Goal: Information Seeking & Learning: Find specific fact

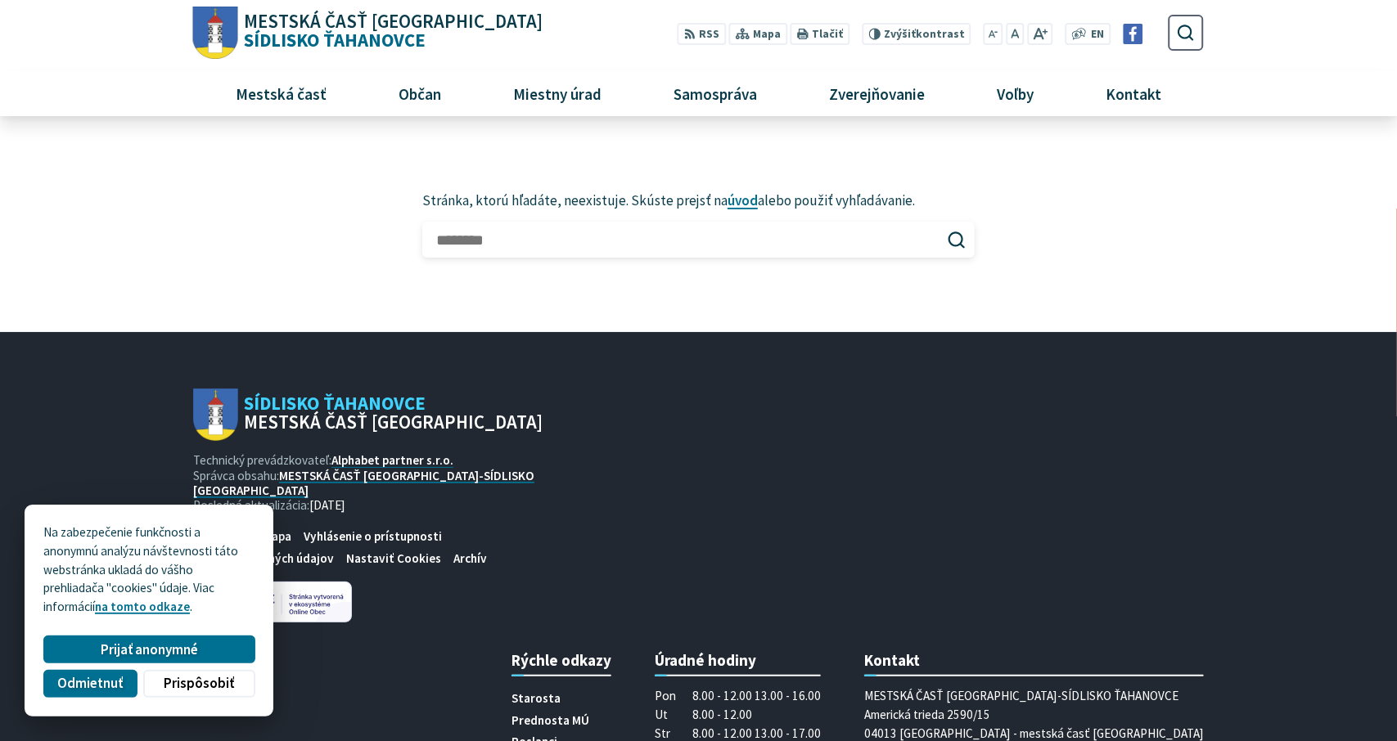
click at [470, 253] on input "Hľadať:" at bounding box center [698, 240] width 552 height 36
type input "******"
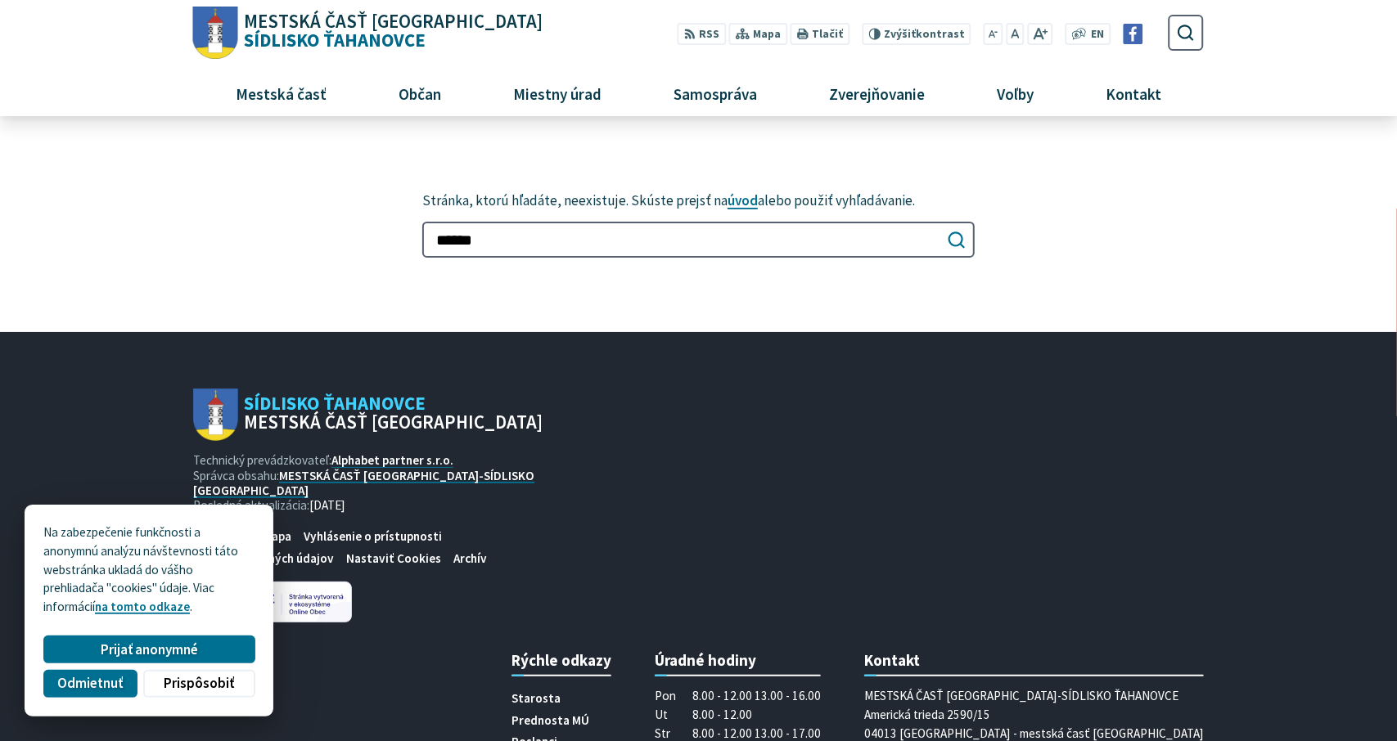
click at [961, 245] on use "submit" at bounding box center [956, 240] width 16 height 16
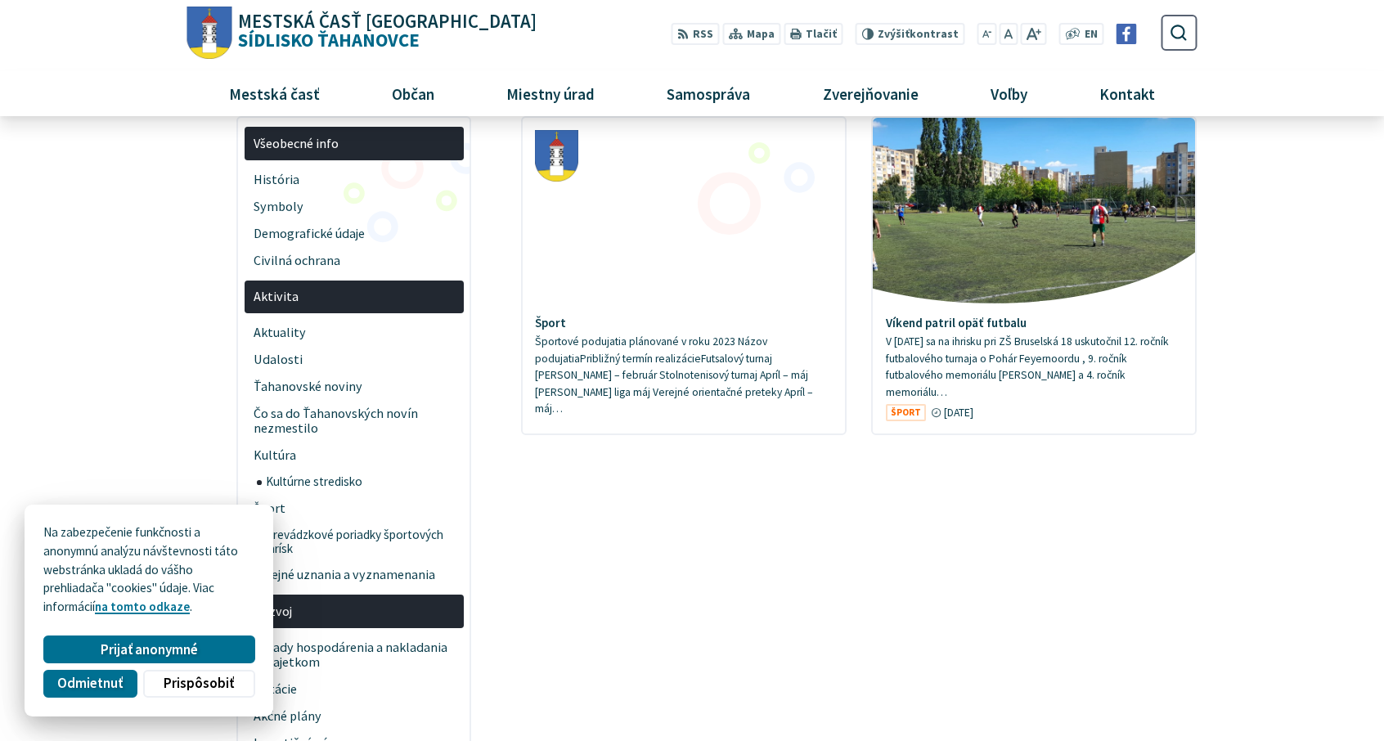
click at [193, 646] on span "Prijať anonymné" at bounding box center [149, 649] width 97 height 17
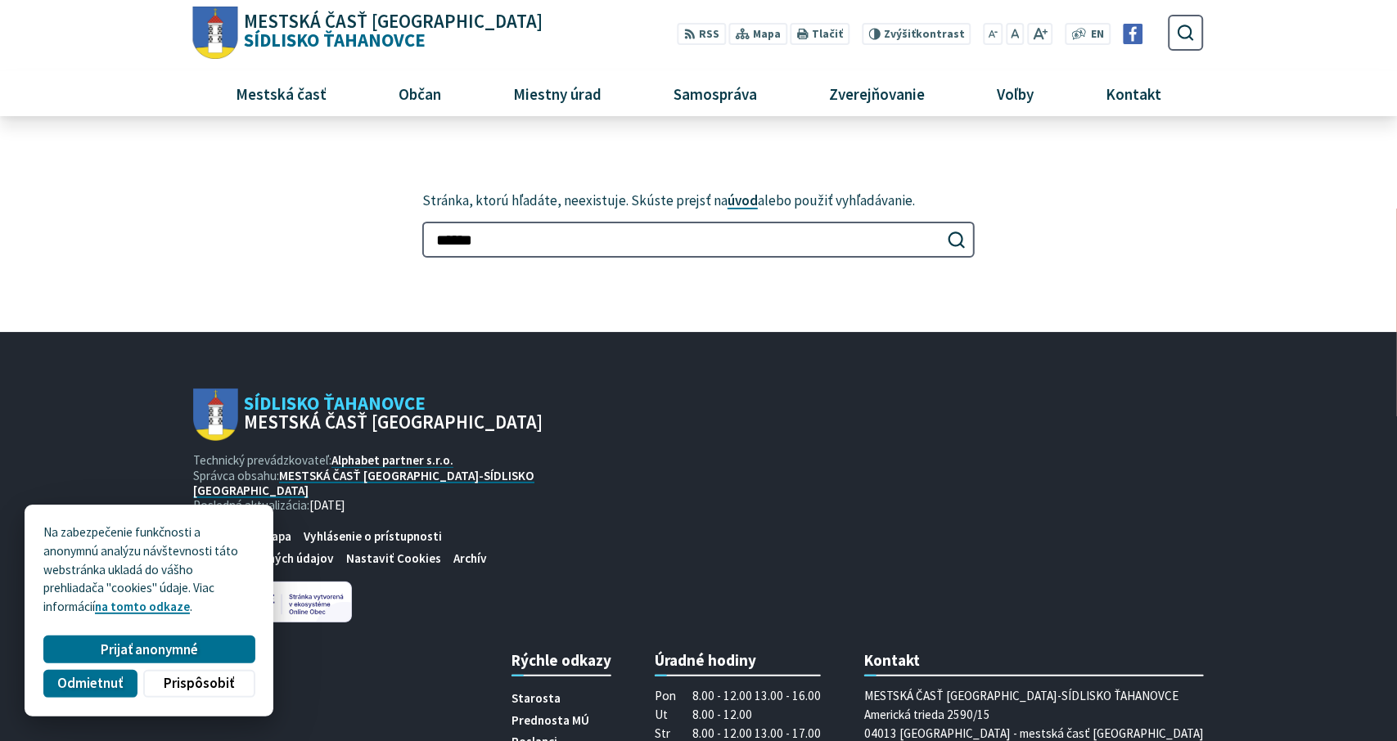
click at [743, 204] on link "úvod" at bounding box center [742, 200] width 30 height 18
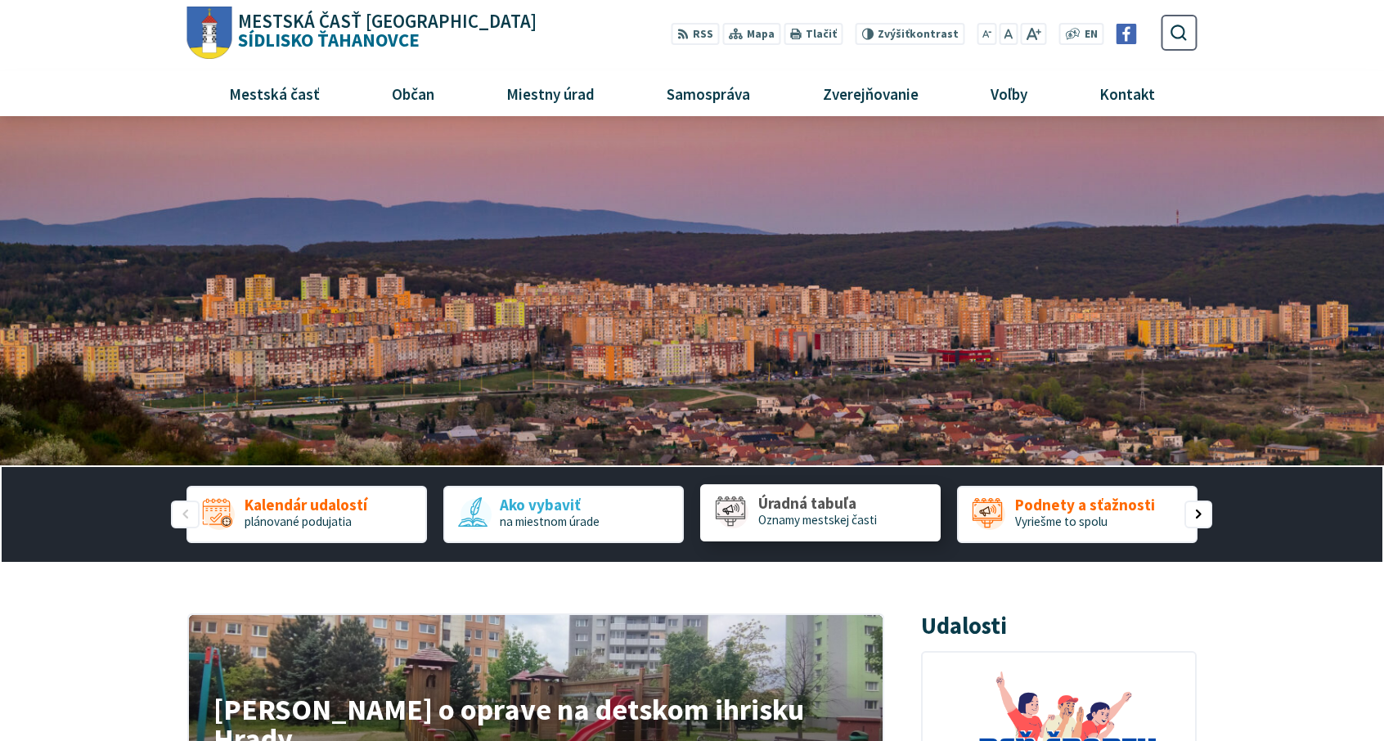
click at [777, 493] on link "Úradná tabuľa [GEOGRAPHIC_DATA] mestskej časti" at bounding box center [820, 512] width 241 height 57
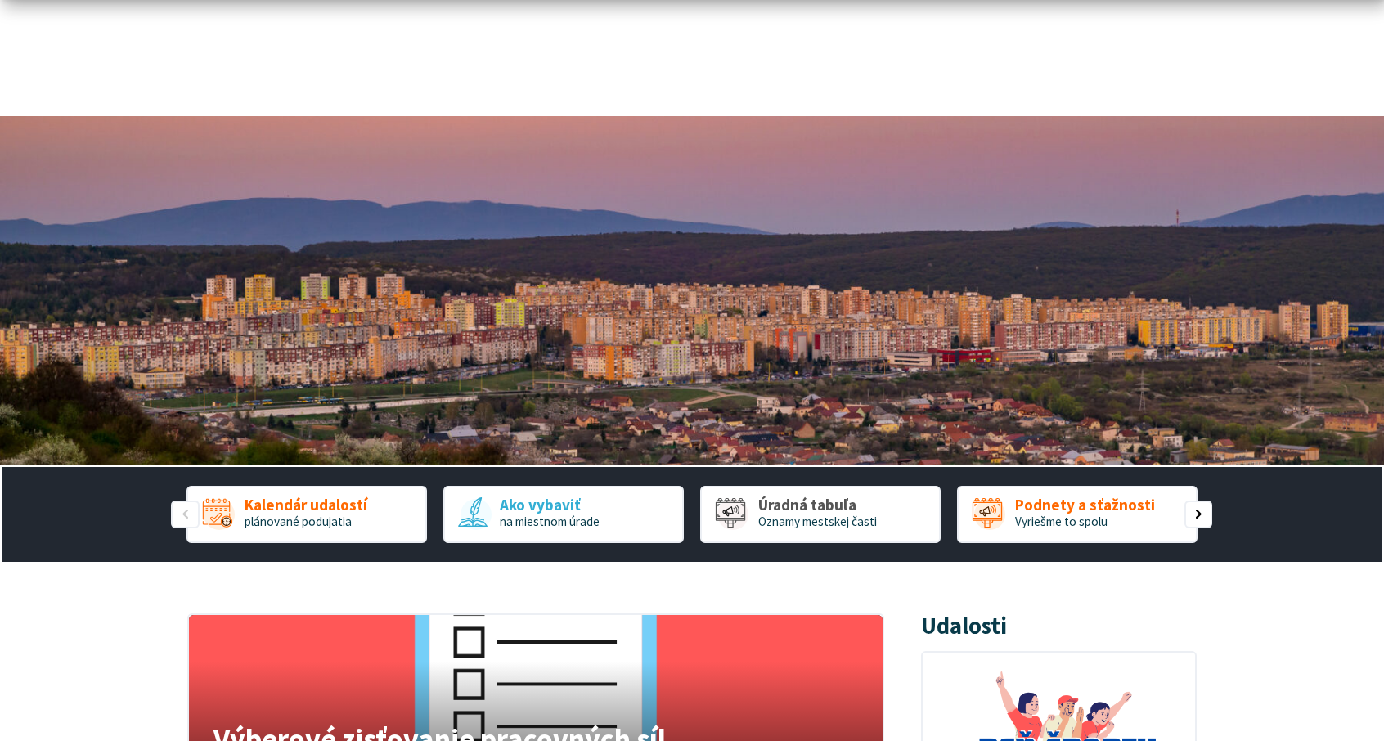
scroll to position [245, 0]
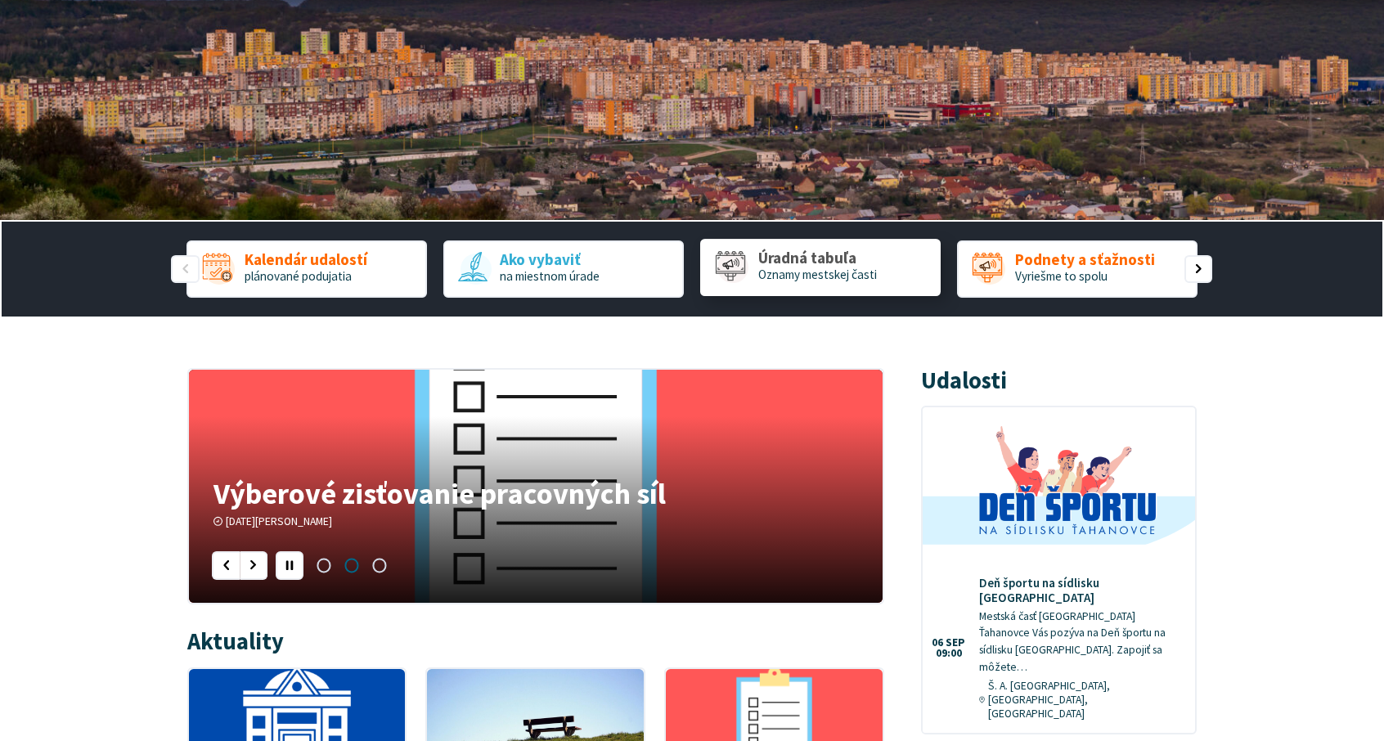
click at [836, 276] on span "Oznamy mestskej časti" at bounding box center [817, 275] width 119 height 16
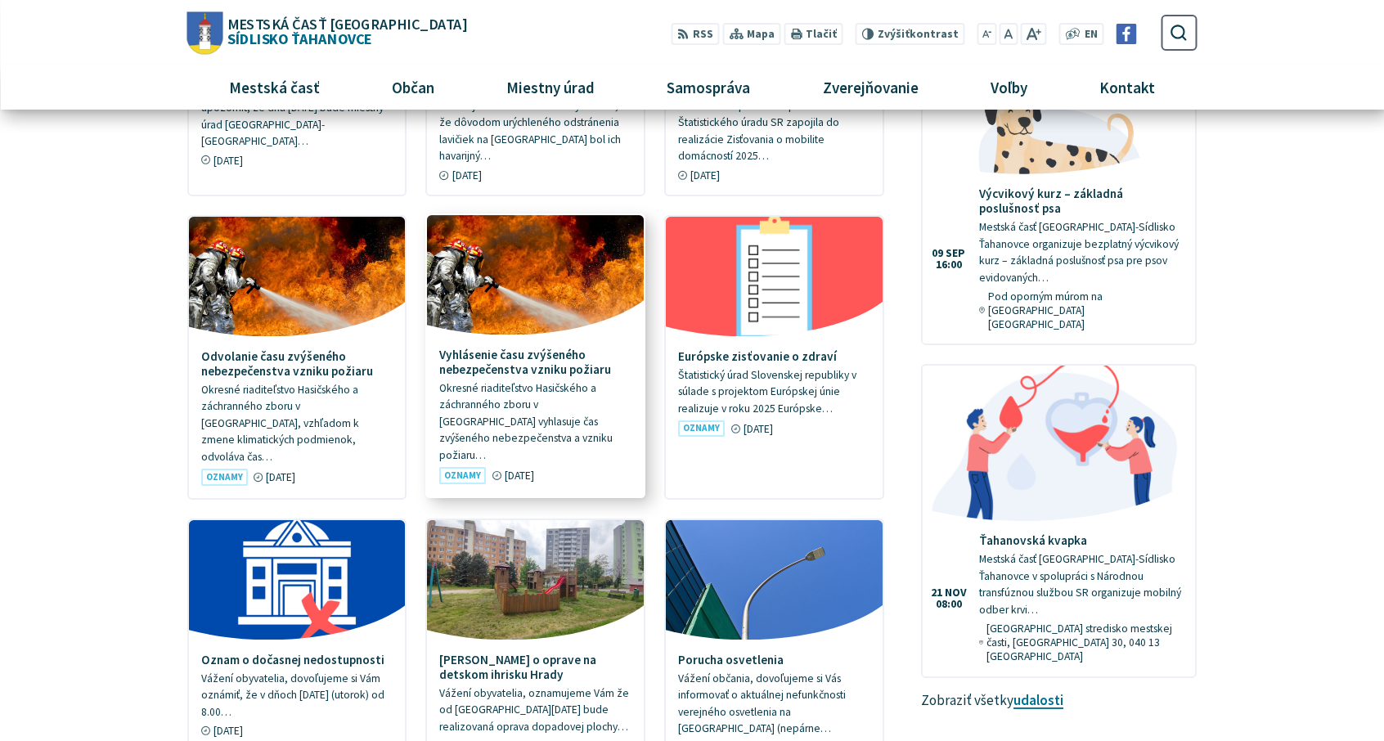
scroll to position [0, 0]
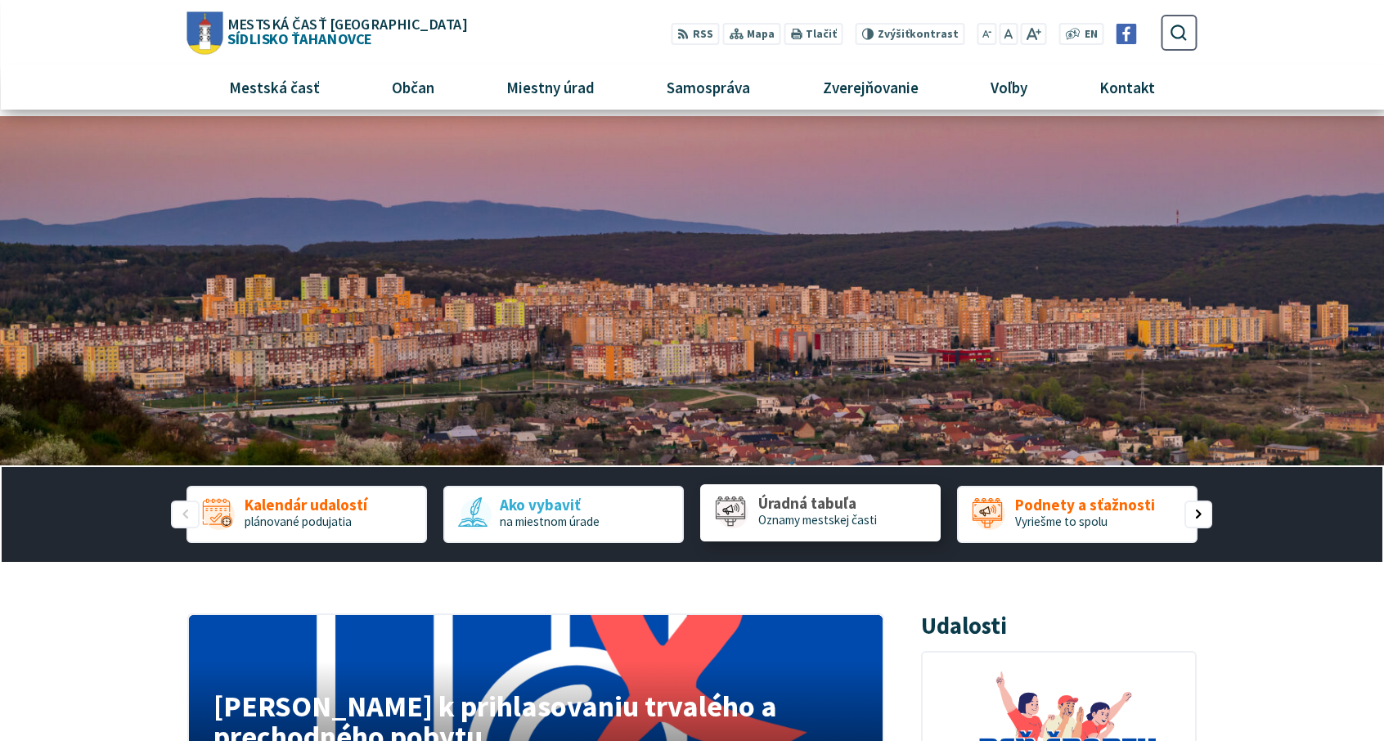
click at [751, 520] on link "Úradná tabuľa Oznamy mestskej časti" at bounding box center [820, 512] width 241 height 57
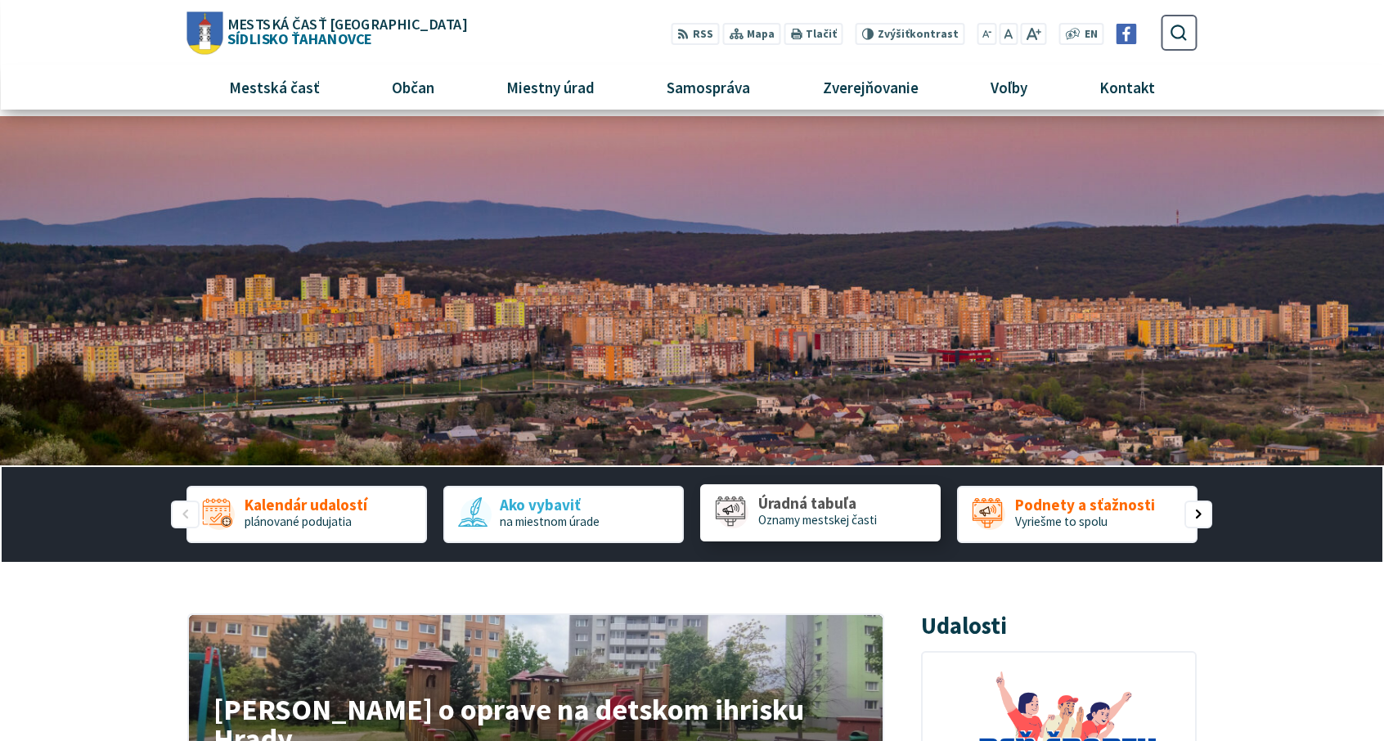
click at [751, 520] on link "Úradná tabuľa Oznamy mestskej časti" at bounding box center [820, 512] width 241 height 57
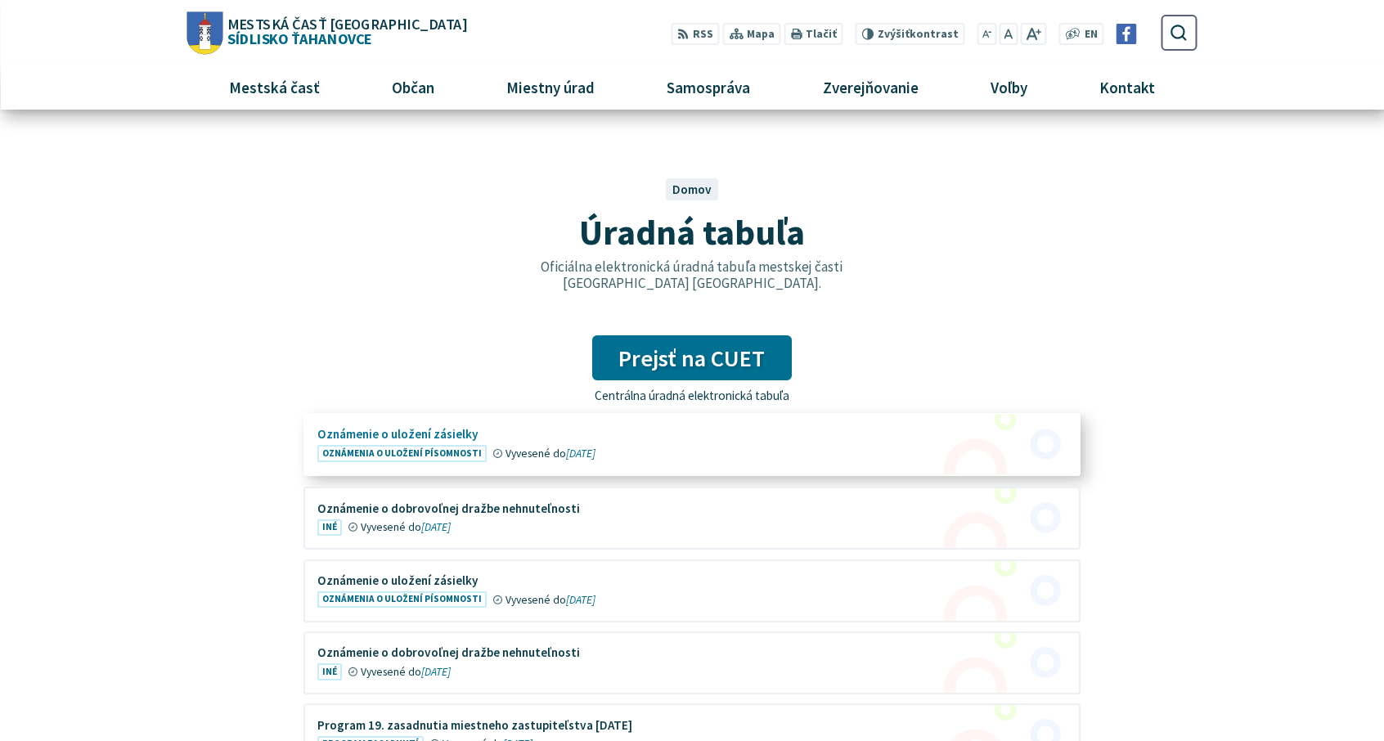
click at [392, 454] on figure at bounding box center [692, 445] width 774 height 60
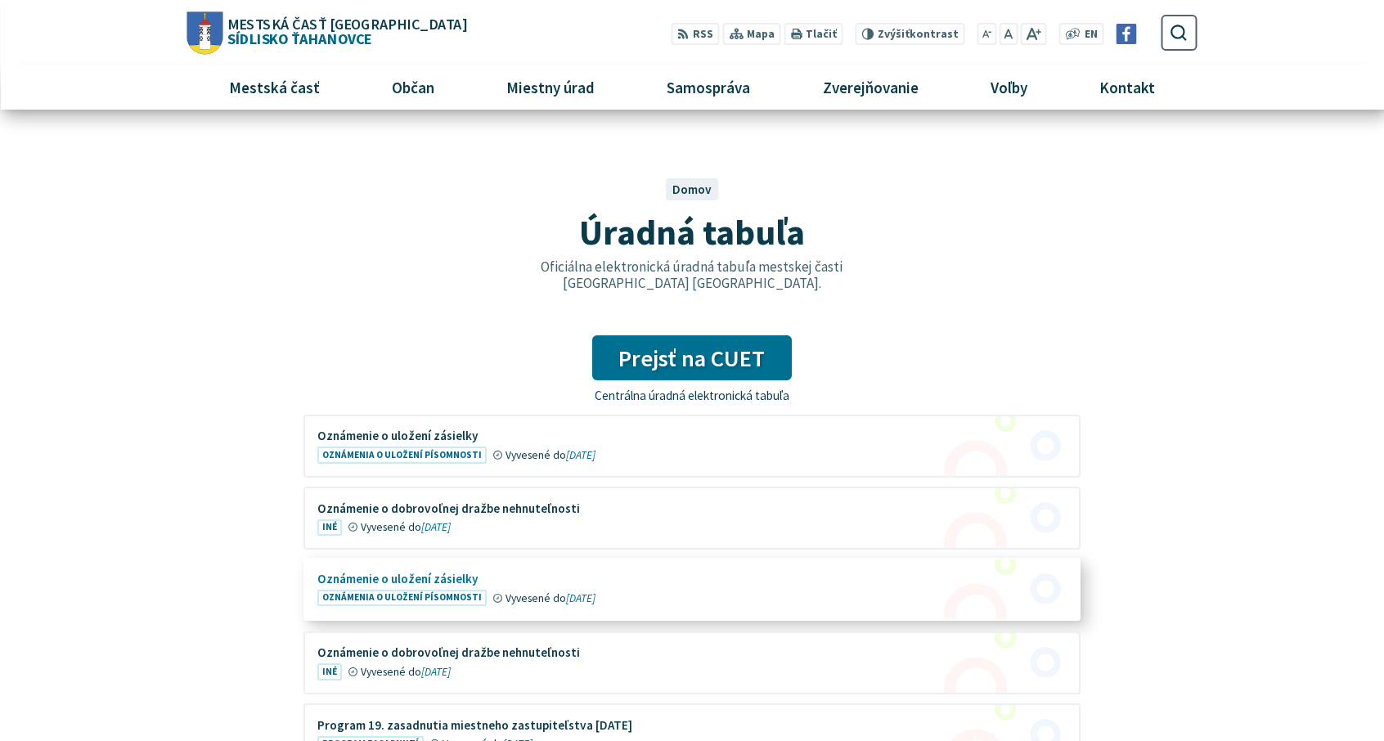
click at [434, 577] on figure at bounding box center [692, 590] width 774 height 60
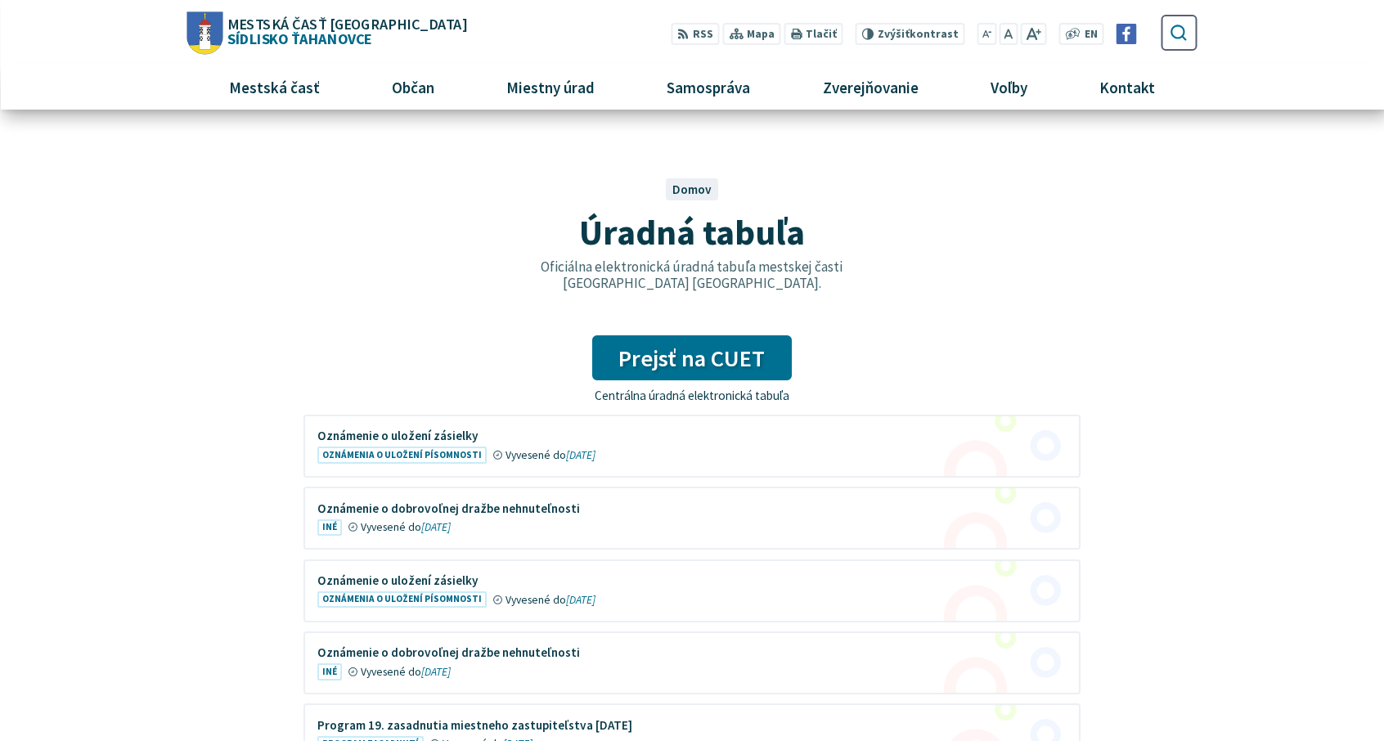
click at [1183, 25] on icon "submit" at bounding box center [1179, 32] width 19 height 19
click at [1069, 43] on input "Hľadať:" at bounding box center [1105, 33] width 183 height 36
type input "**********"
click at [1191, 29] on button "Odoslať vyhľadávací formulár" at bounding box center [1179, 33] width 28 height 28
click at [1190, 30] on button "Odoslať vyhľadávací formulár" at bounding box center [1179, 33] width 28 height 28
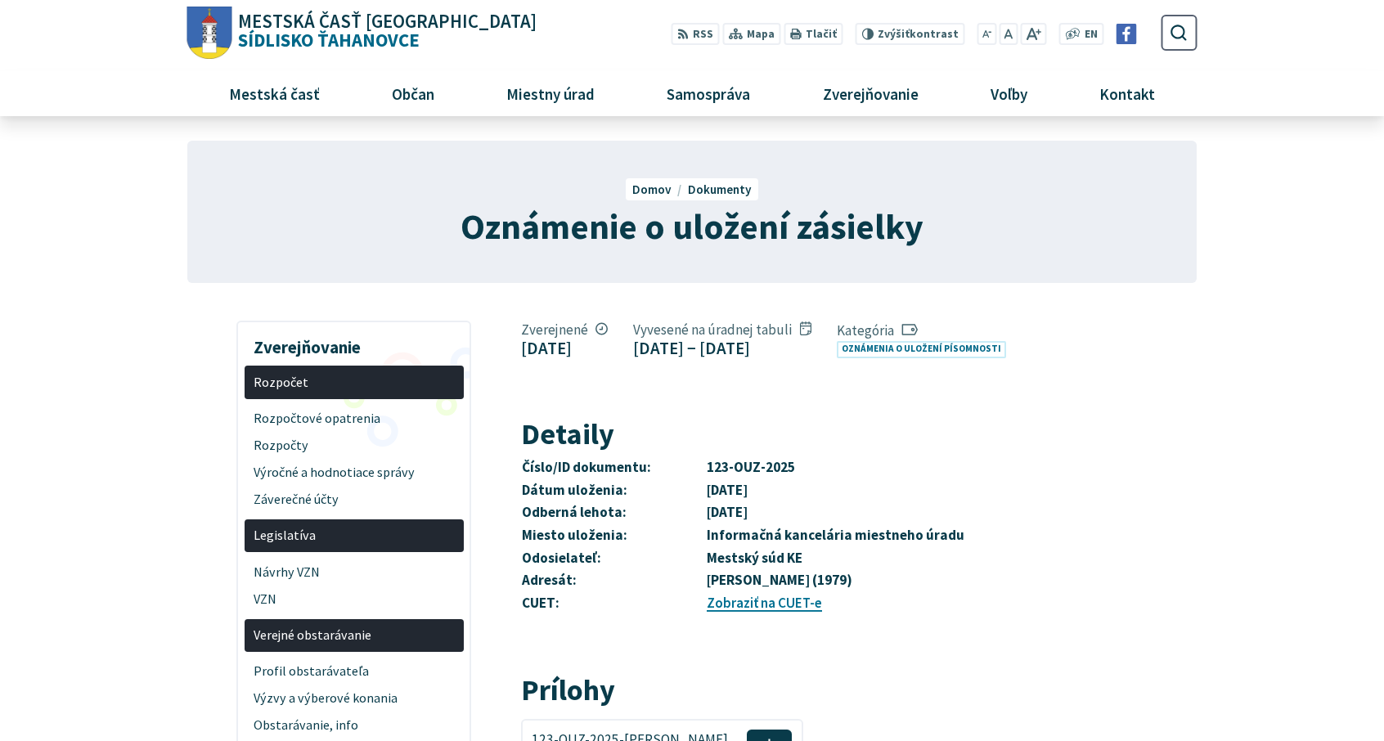
scroll to position [245, 0]
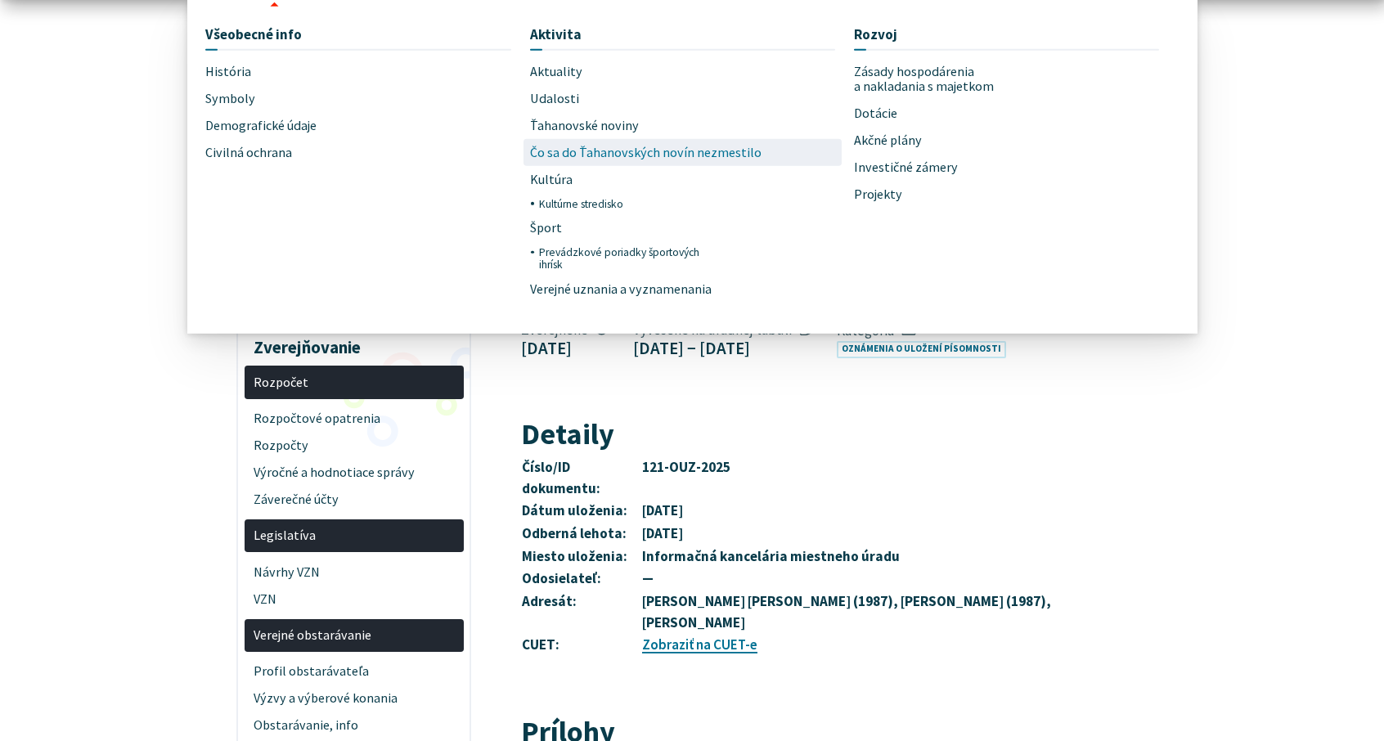
scroll to position [245, 0]
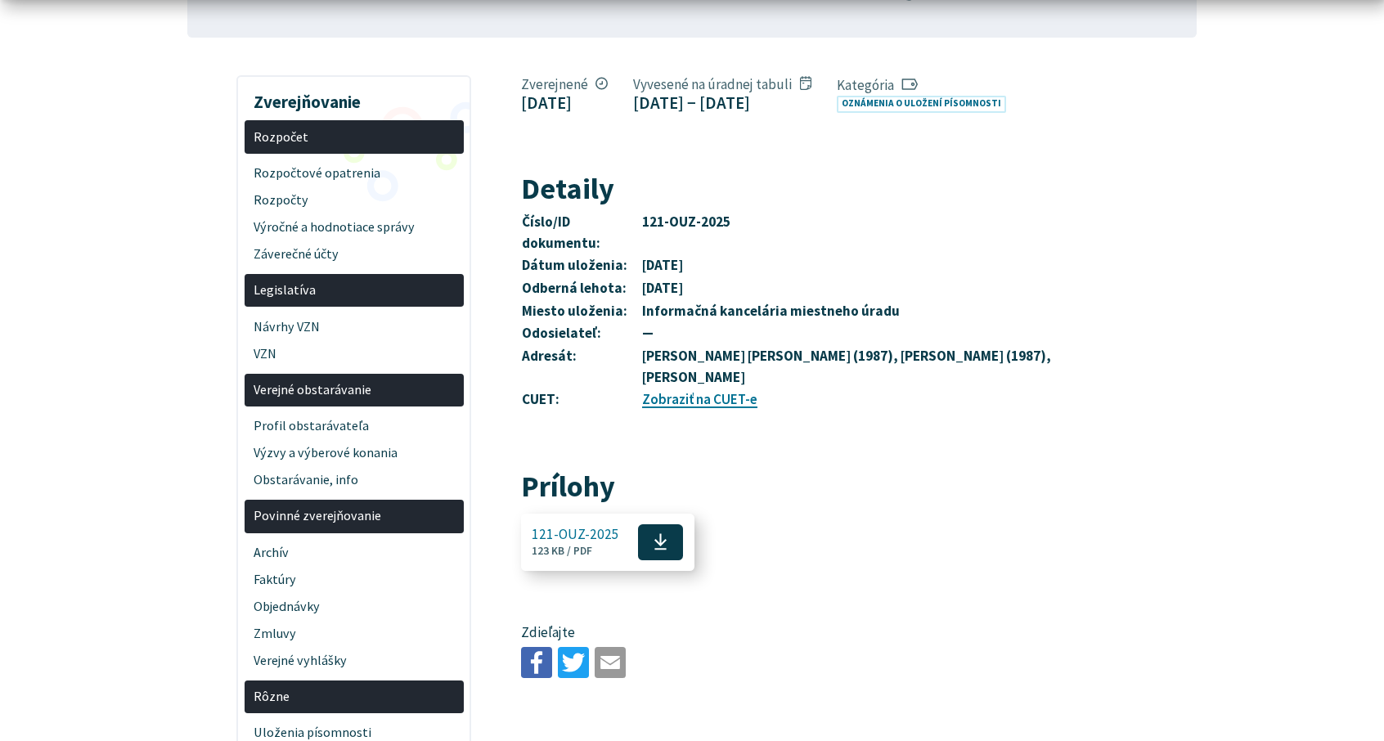
click at [654, 551] on icon at bounding box center [661, 542] width 14 height 19
